Goal: Task Accomplishment & Management: Complete application form

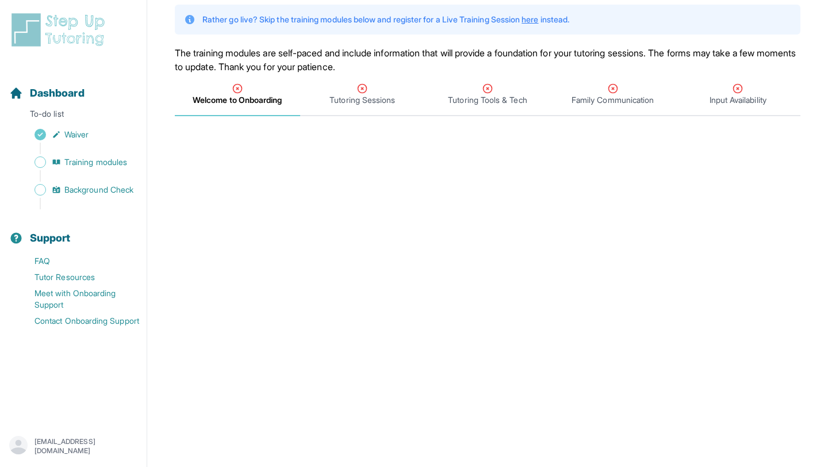
scroll to position [70, 0]
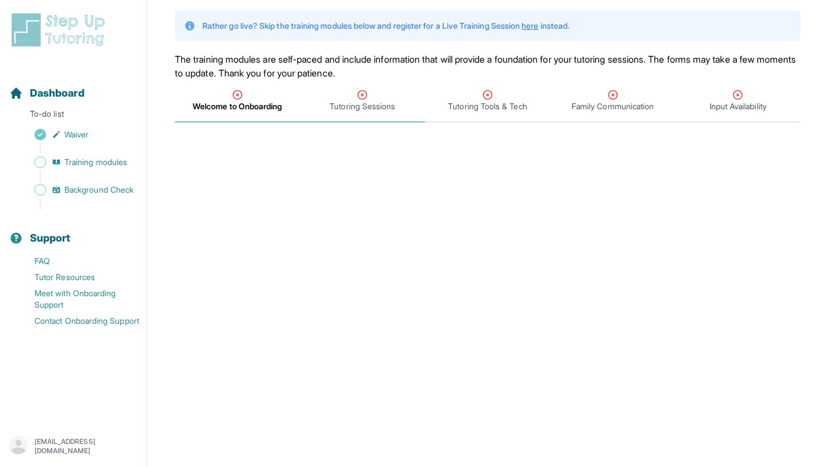
click at [359, 104] on span "Tutoring Sessions" at bounding box center [363, 107] width 66 height 12
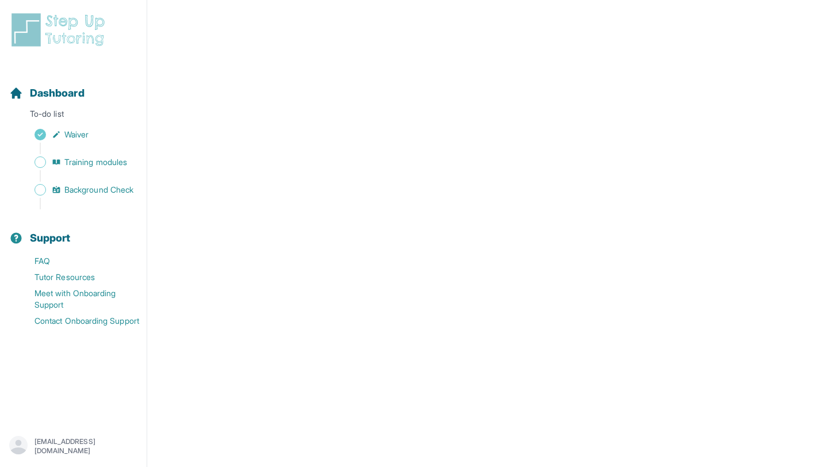
scroll to position [0, 0]
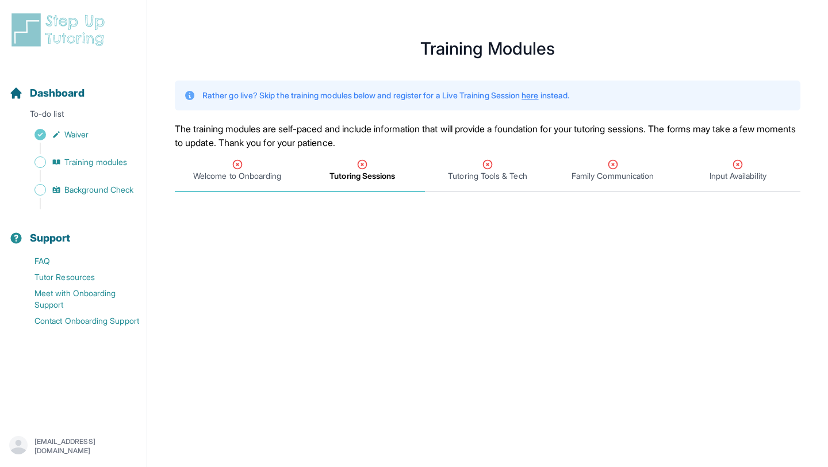
click at [235, 163] on icon "Tabs" at bounding box center [238, 165] width 12 height 12
click at [372, 160] on div "Tutoring Sessions" at bounding box center [363, 170] width 121 height 23
click at [258, 170] on div "Welcome to Onboarding" at bounding box center [237, 170] width 121 height 23
click at [369, 162] on div "Tutoring Sessions" at bounding box center [363, 170] width 121 height 23
click at [252, 171] on span "Welcome to Onboarding" at bounding box center [237, 176] width 88 height 12
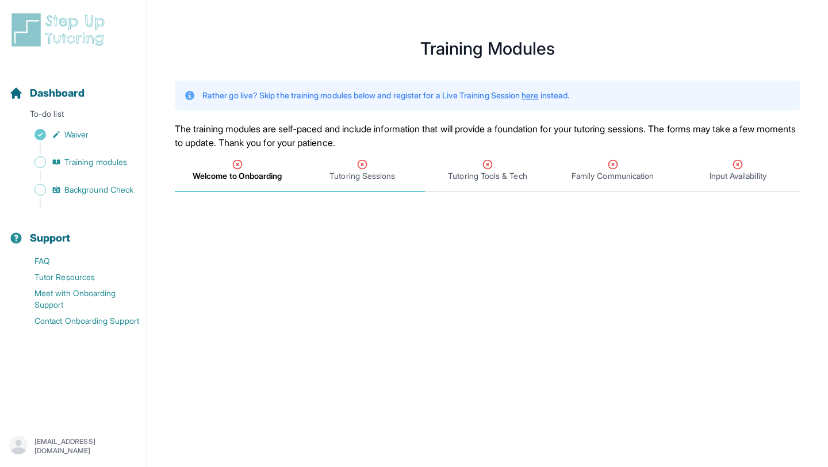
click at [368, 172] on span "Tutoring Sessions" at bounding box center [363, 176] width 66 height 12
click at [488, 172] on span "Tutoring Tools & Tech" at bounding box center [487, 176] width 79 height 12
click at [371, 181] on span "Tutoring Sessions" at bounding box center [363, 176] width 66 height 12
click at [490, 168] on icon "Tabs" at bounding box center [487, 164] width 9 height 9
click at [373, 179] on span "Tutoring Sessions" at bounding box center [363, 176] width 66 height 12
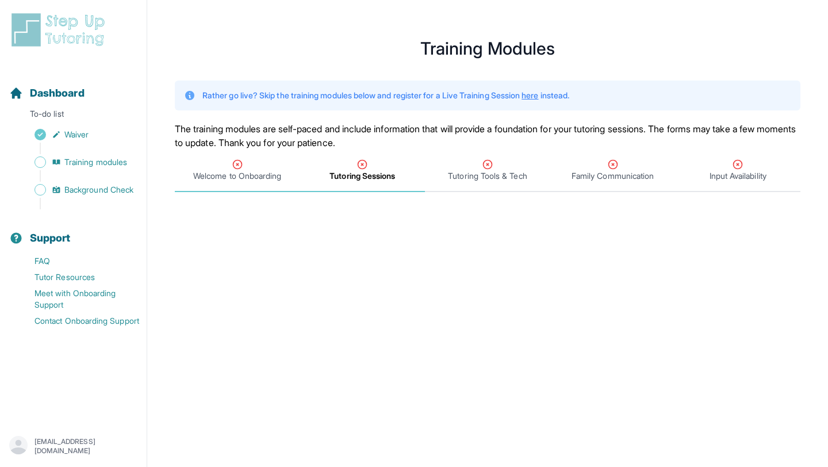
click at [238, 162] on icon "Tabs" at bounding box center [238, 165] width 12 height 12
click at [353, 174] on span "Tutoring Sessions" at bounding box center [363, 176] width 66 height 12
click at [261, 171] on span "Welcome to Onboarding" at bounding box center [237, 176] width 88 height 12
click at [490, 157] on span "Tutoring Tools & Tech" at bounding box center [487, 171] width 125 height 43
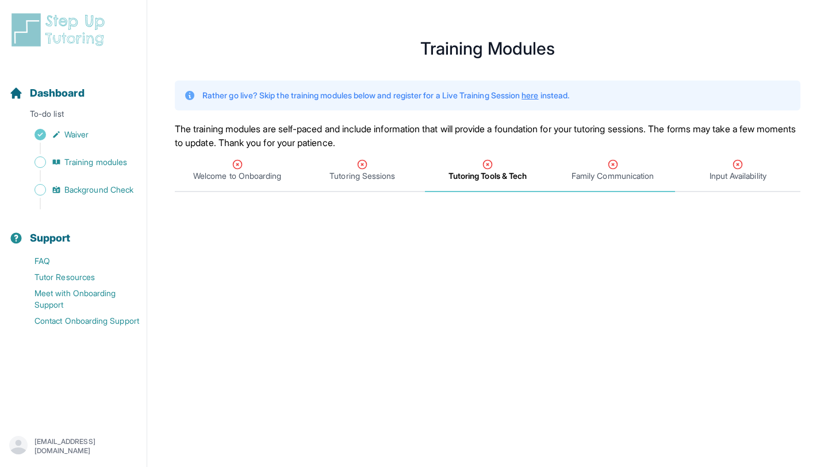
click at [602, 168] on div "Family Communication" at bounding box center [613, 170] width 121 height 23
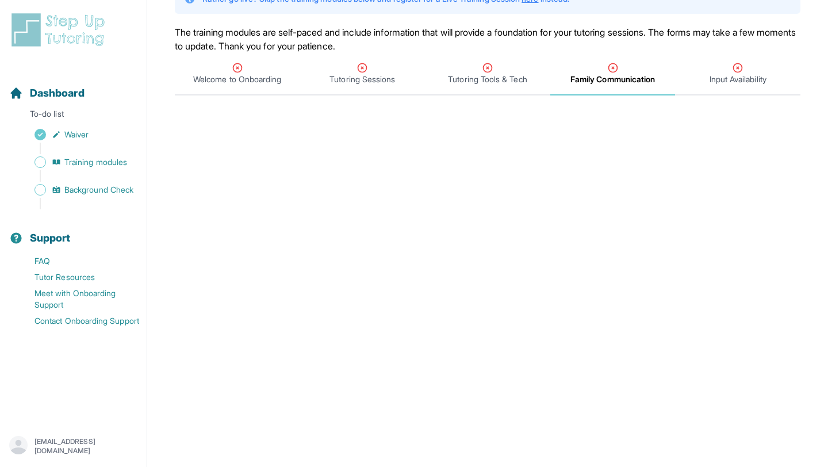
scroll to position [63, 0]
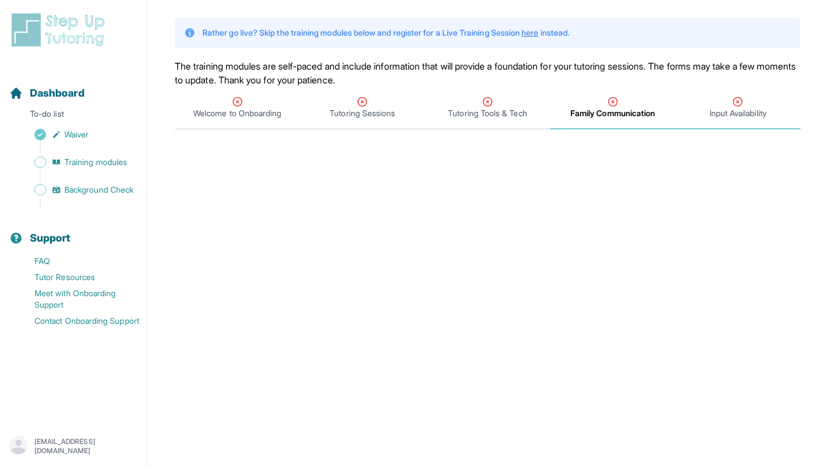
click at [735, 113] on span "Input Availability" at bounding box center [738, 114] width 57 height 12
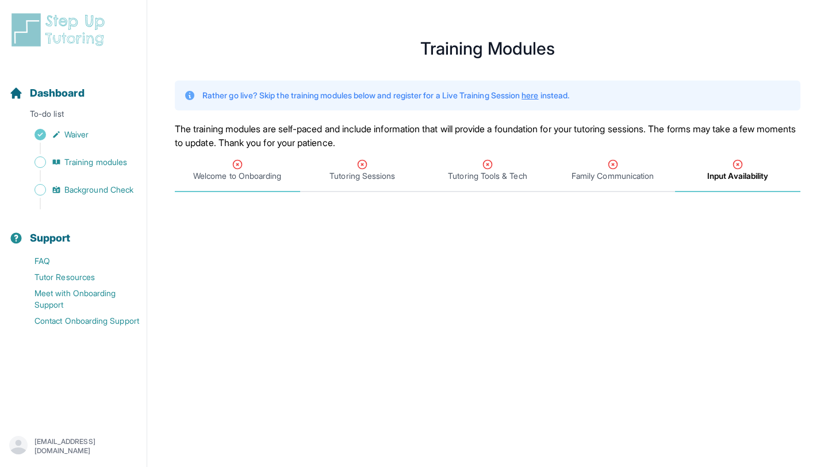
scroll to position [32, 0]
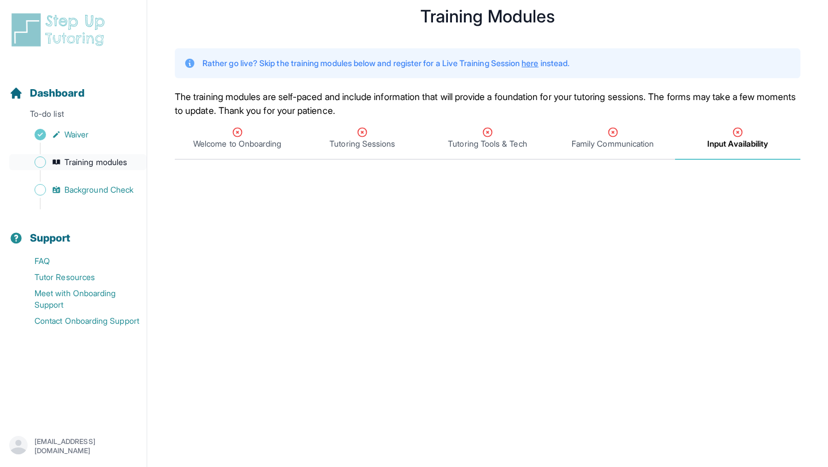
click at [102, 161] on span "Training modules" at bounding box center [95, 162] width 63 height 12
click at [109, 197] on link "Background Check" at bounding box center [77, 190] width 137 height 16
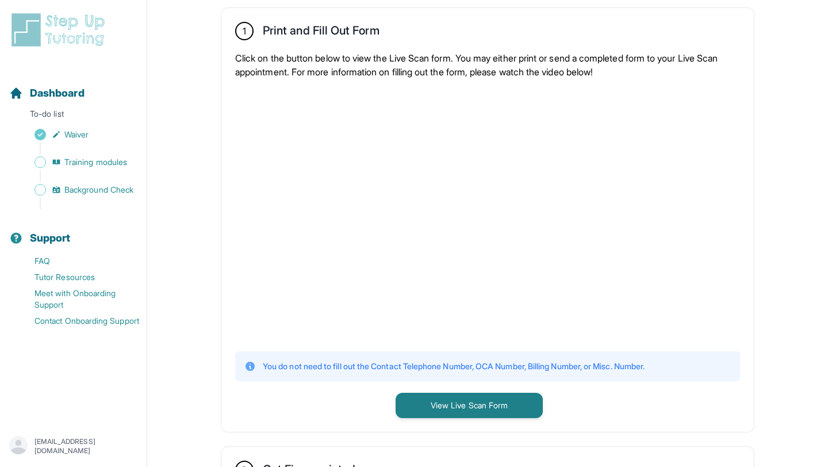
scroll to position [204, 0]
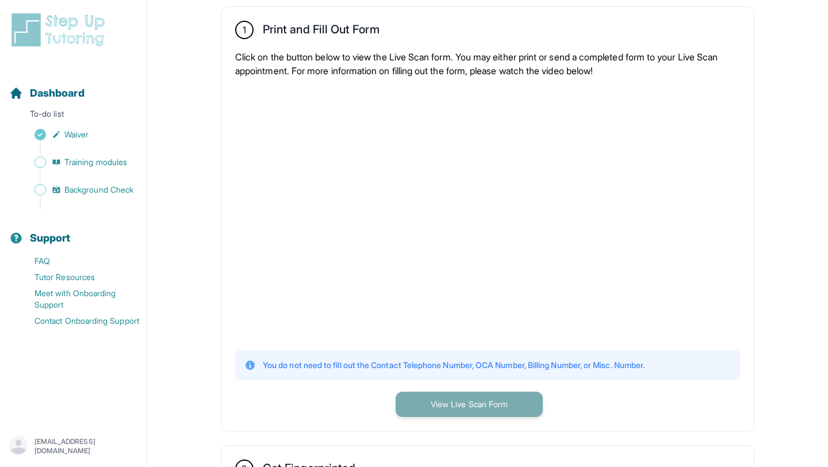
click at [434, 401] on button "View Live Scan Form" at bounding box center [469, 404] width 147 height 25
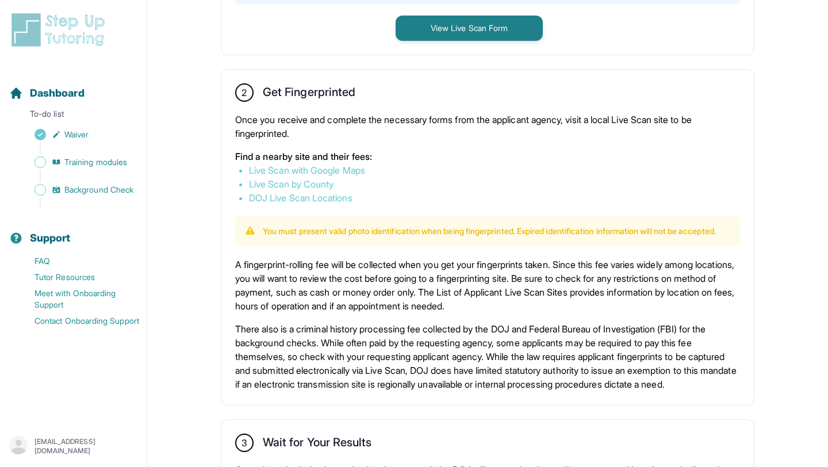
scroll to position [570, 0]
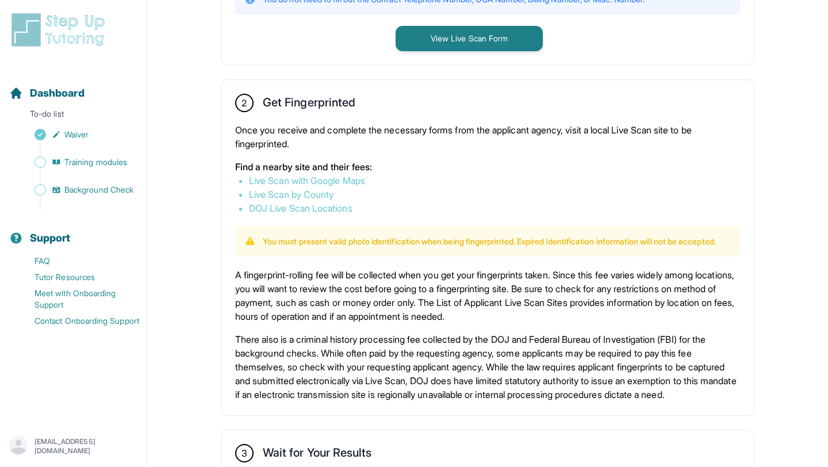
click at [350, 179] on link "Live Scan with Google Maps" at bounding box center [307, 181] width 116 height 12
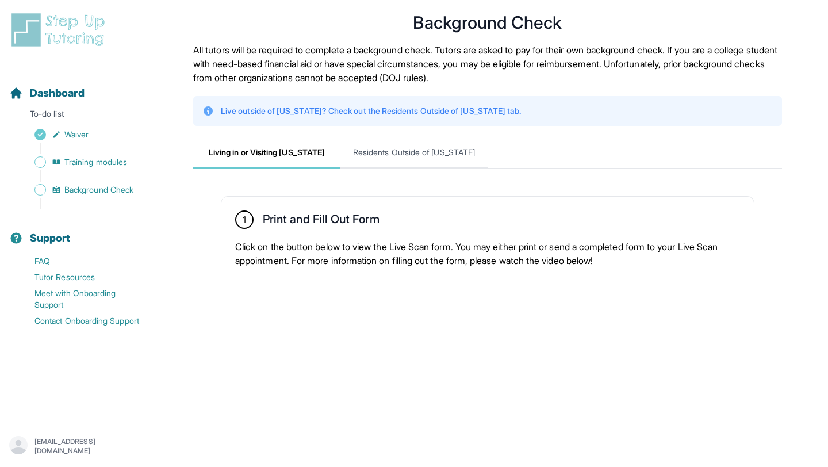
scroll to position [0, 0]
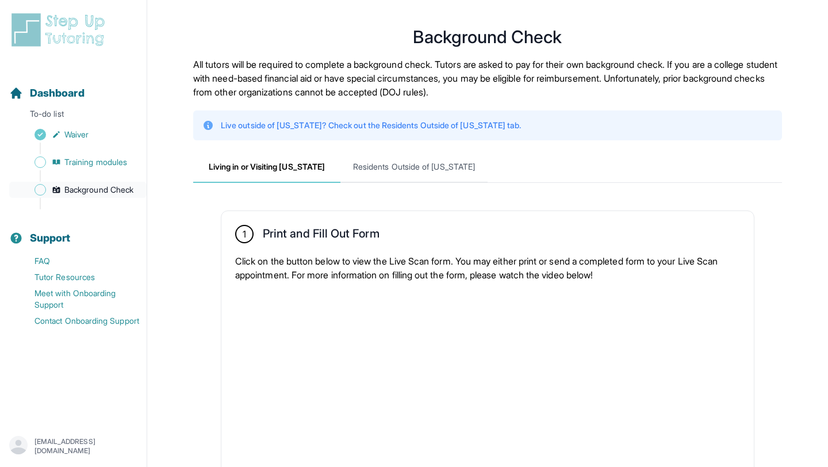
click at [113, 189] on span "Background Check" at bounding box center [98, 190] width 69 height 12
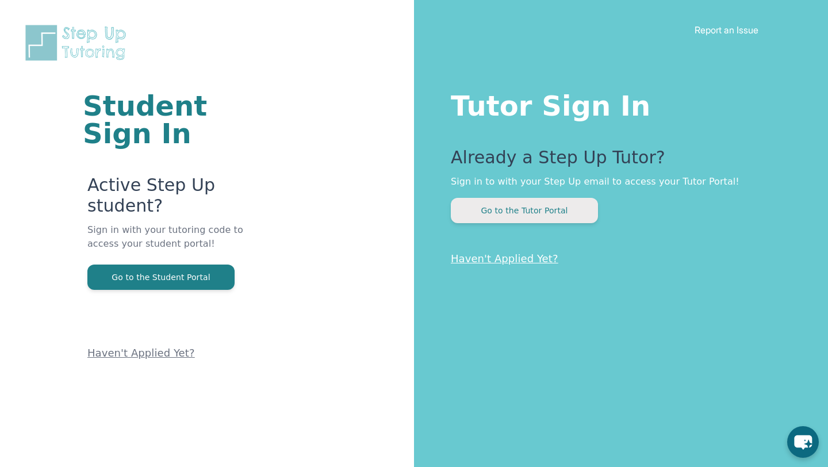
click at [526, 208] on button "Go to the Tutor Portal" at bounding box center [524, 210] width 147 height 25
click at [546, 220] on button "Go to the Tutor Portal" at bounding box center [524, 210] width 147 height 25
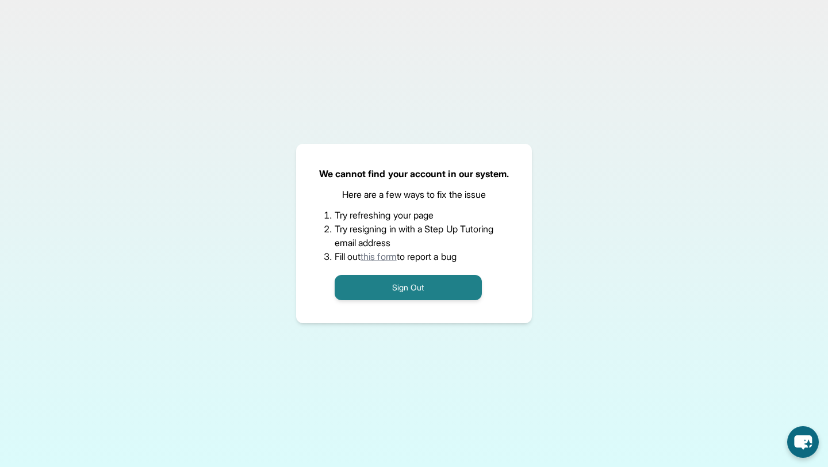
click at [378, 254] on link "this form" at bounding box center [379, 257] width 36 height 12
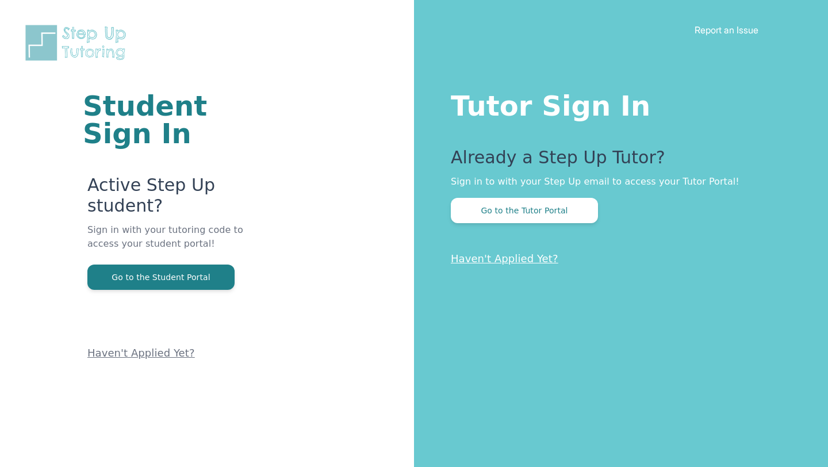
click at [496, 255] on link "Haven't Applied Yet?" at bounding box center [505, 258] width 108 height 12
